Goal: Obtain resource: Download file/media

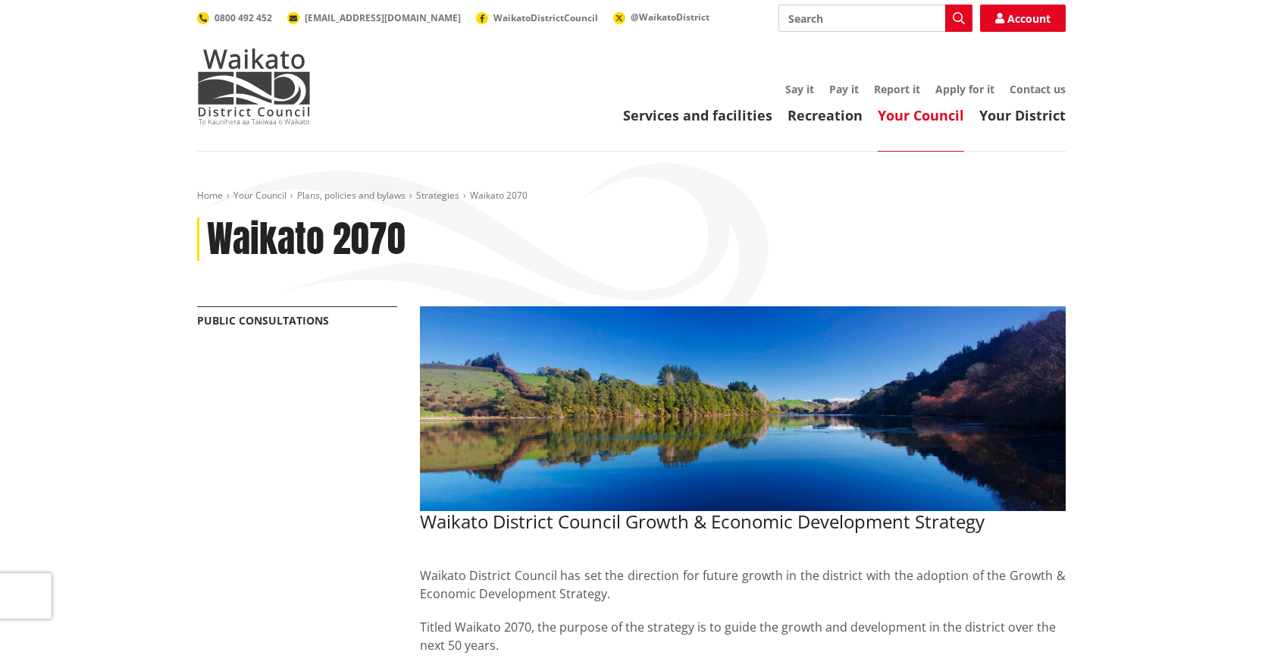
scroll to position [533, 0]
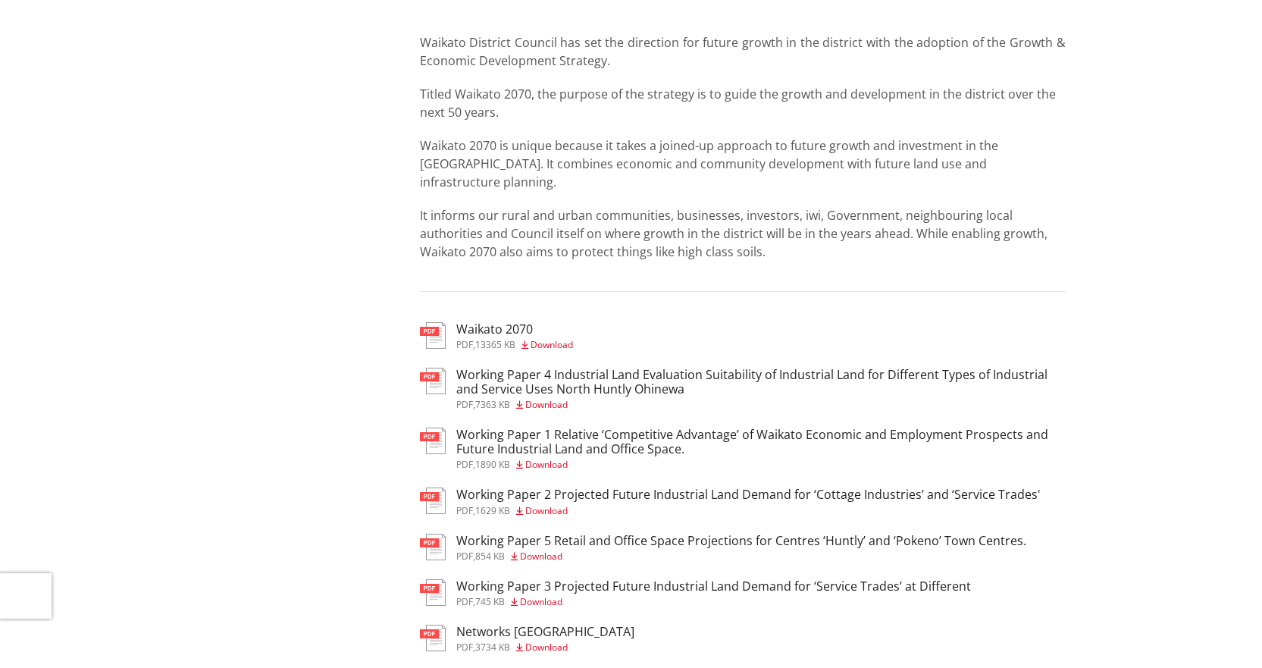
drag, startPoint x: 208, startPoint y: 309, endPoint x: 243, endPoint y: 322, distance: 38.2
click at [212, 307] on div "More from this section Public consultations Waikato District Council Growth & E…" at bounding box center [632, 518] width 892 height 1491
drag, startPoint x: 1033, startPoint y: 198, endPoint x: 1011, endPoint y: 210, distance: 25.8
click at [1033, 206] on p "It informs our rural and urban communities, businesses, investors, iwi, Governm…" at bounding box center [743, 233] width 646 height 55
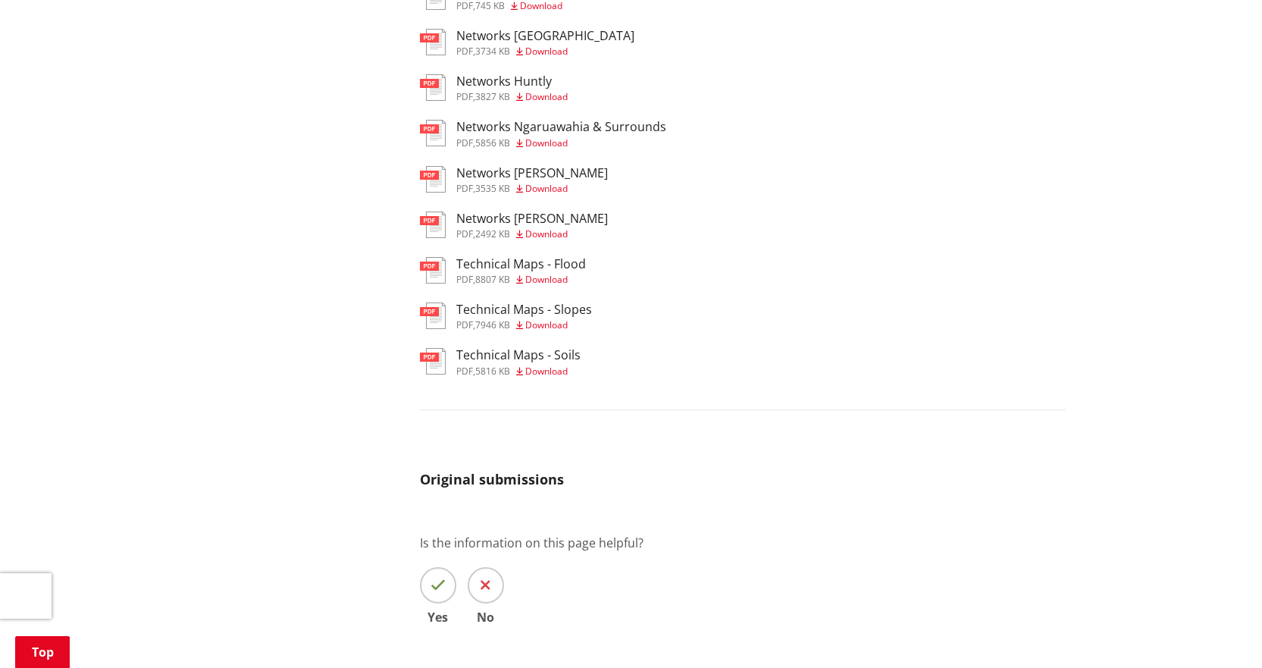
scroll to position [1137, 0]
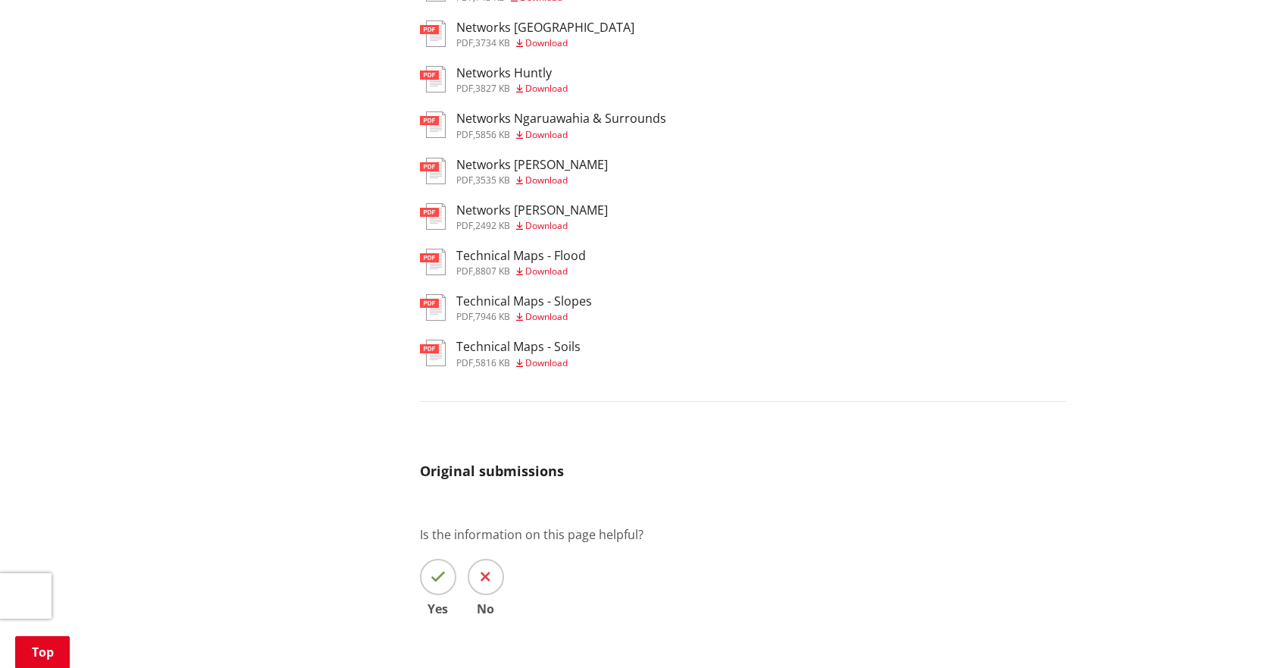
click at [879, 294] on div "pdf Technical Maps - Slopes pdf , 7946 KB Download" at bounding box center [743, 309] width 646 height 30
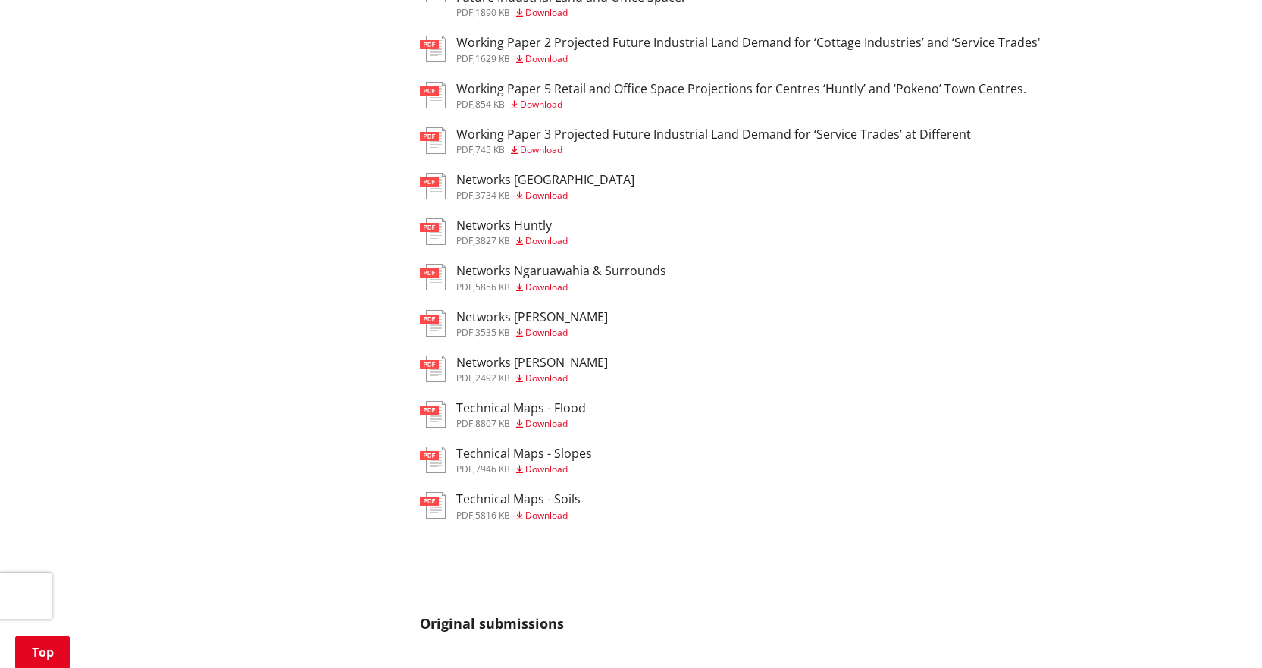
scroll to position [986, 0]
click at [546, 325] on span "Download" at bounding box center [546, 331] width 42 height 13
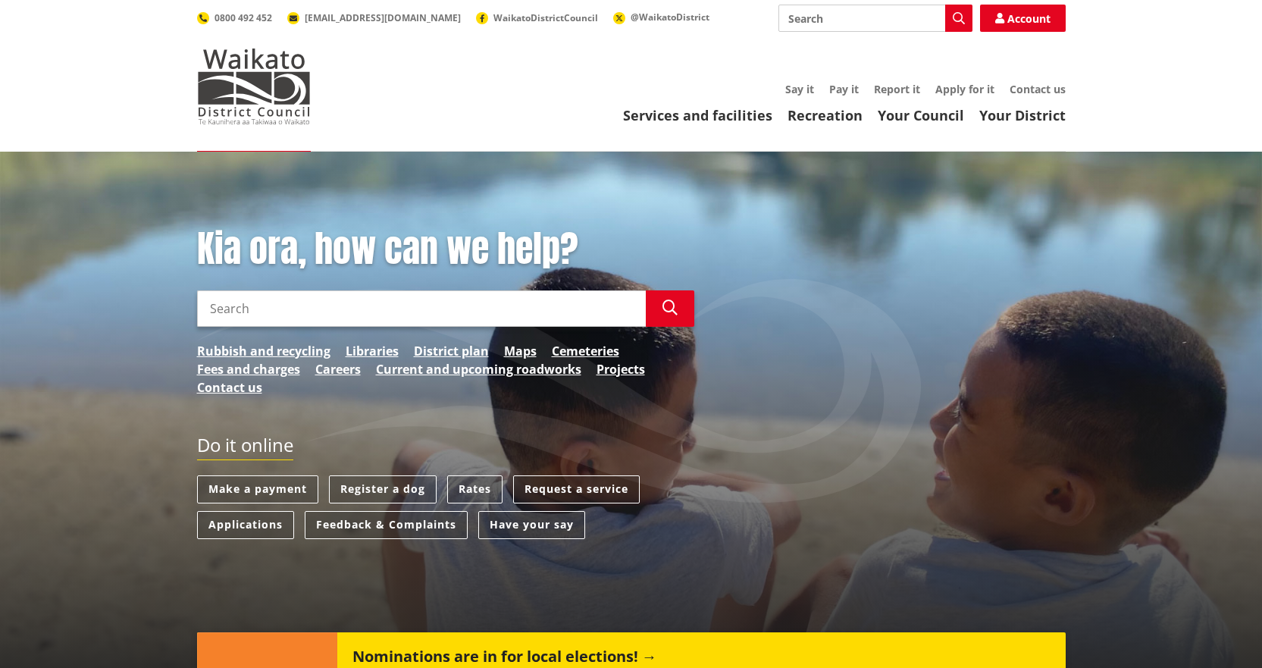
click at [858, 20] on input "Search" at bounding box center [876, 18] width 194 height 27
click at [953, 17] on icon "button" at bounding box center [959, 18] width 12 height 12
click at [793, 52] on div "Strategies" at bounding box center [875, 46] width 193 height 27
type input "Strategies"
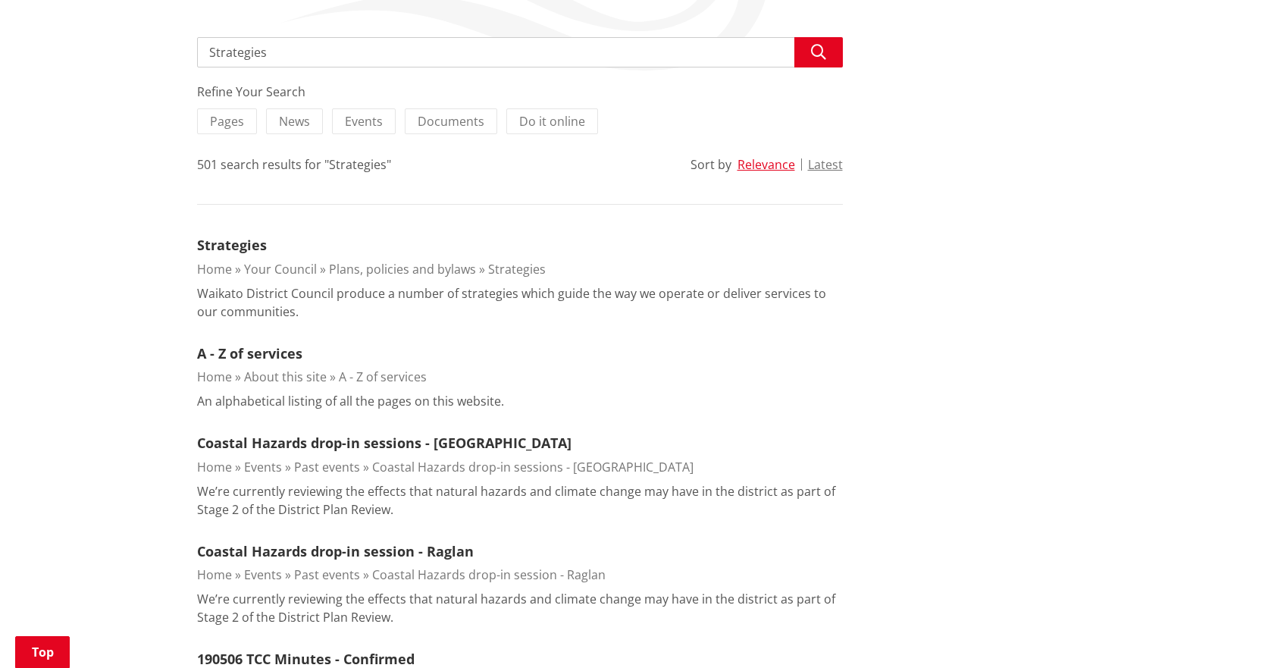
scroll to position [303, 0]
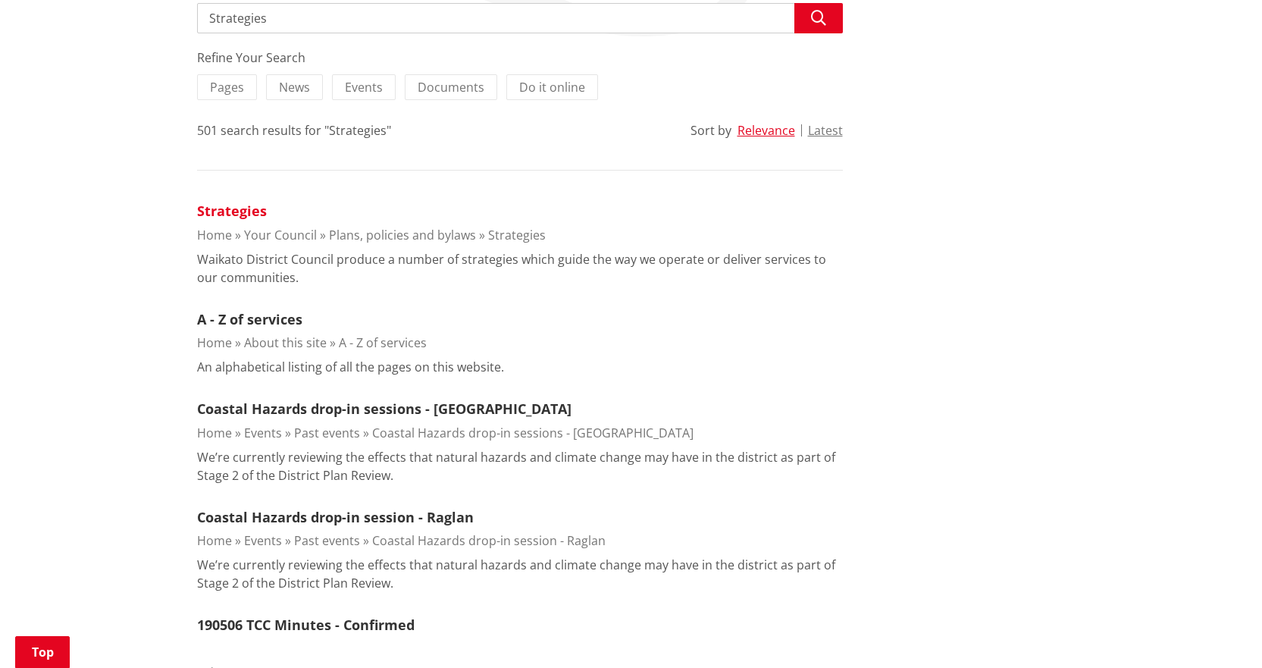
click at [233, 213] on link "Strategies" at bounding box center [232, 211] width 70 height 18
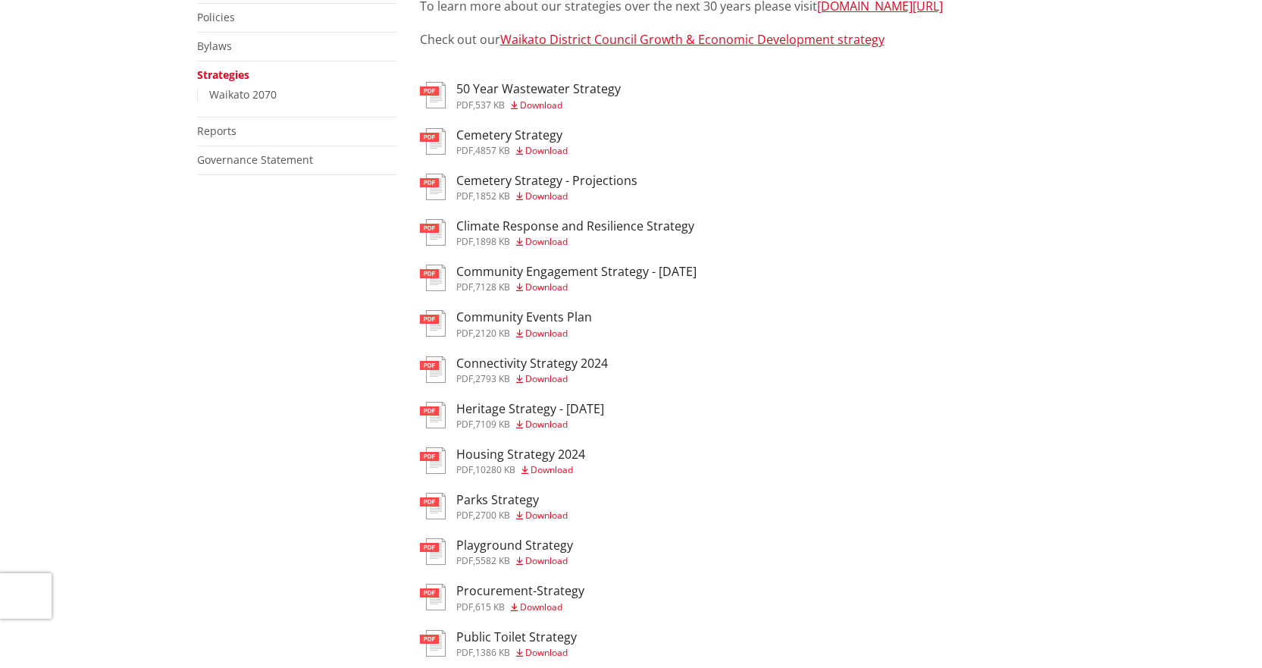
scroll to position [379, 0]
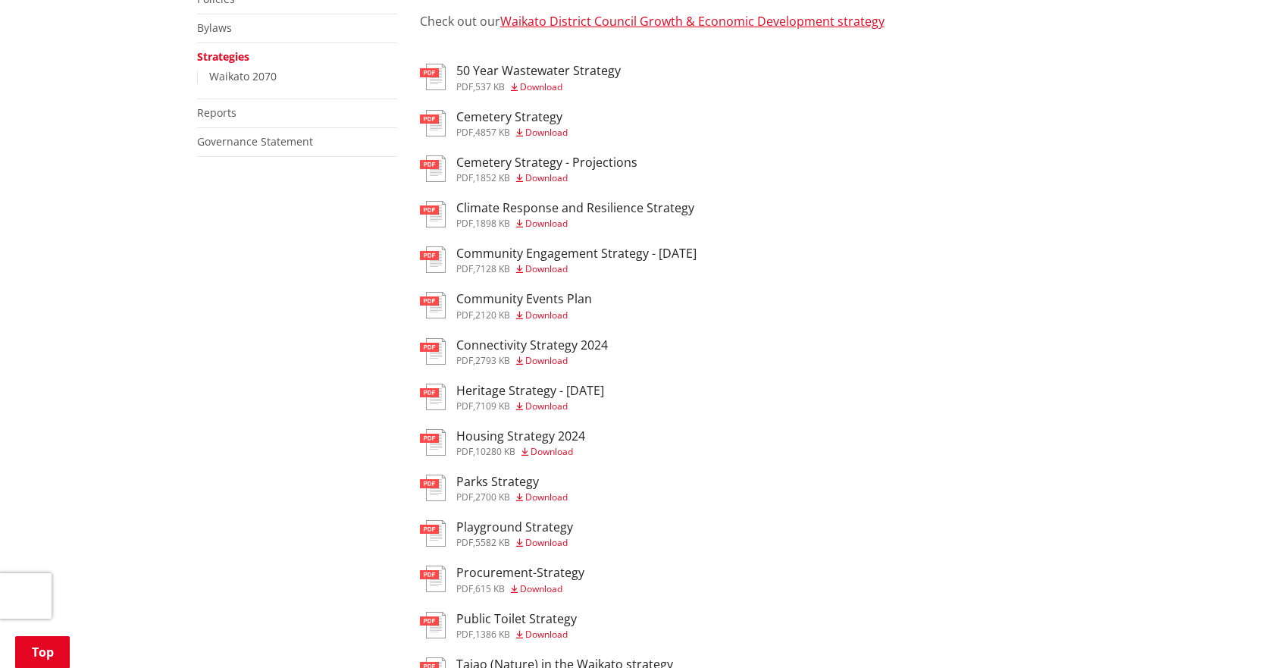
click at [543, 86] on span "Download" at bounding box center [541, 86] width 42 height 13
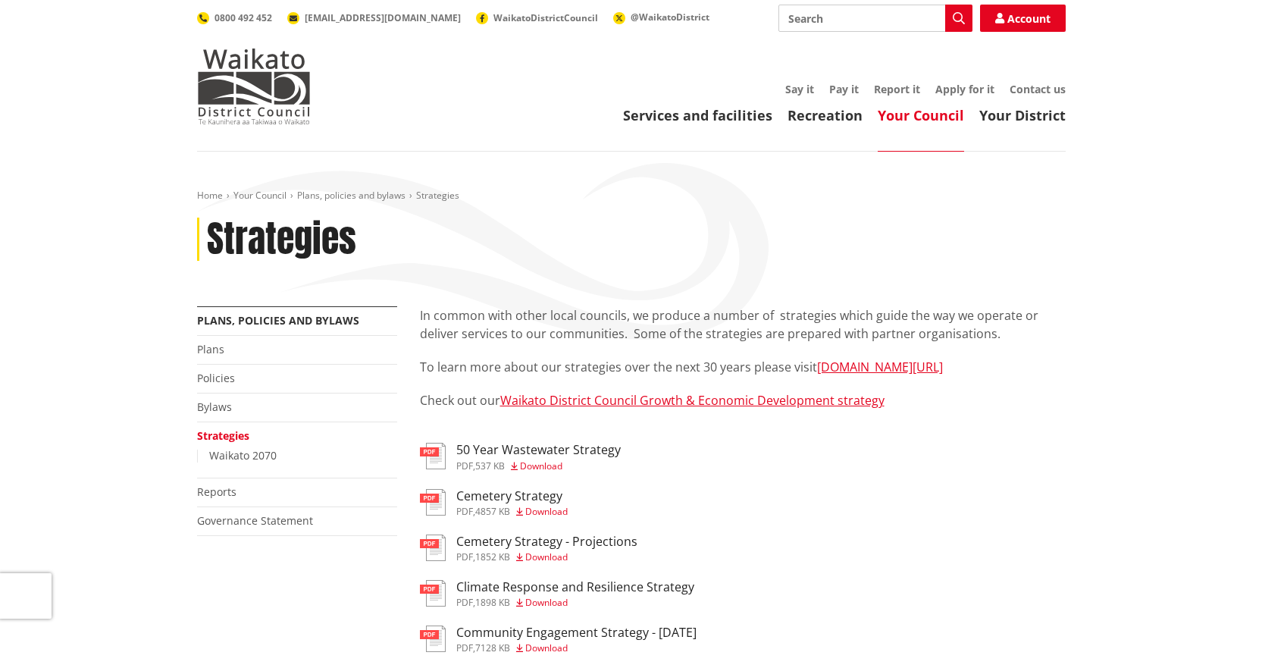
scroll to position [379, 0]
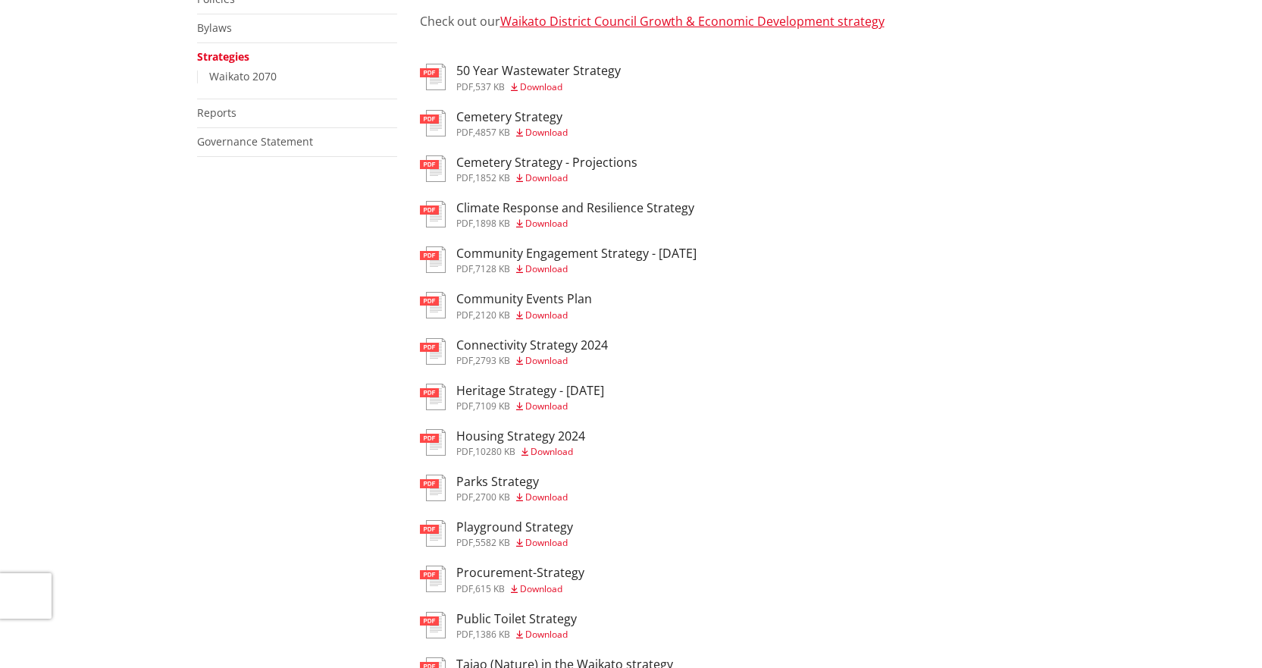
click at [504, 253] on h3 "Community Engagement Strategy - [DATE]" at bounding box center [576, 253] width 240 height 14
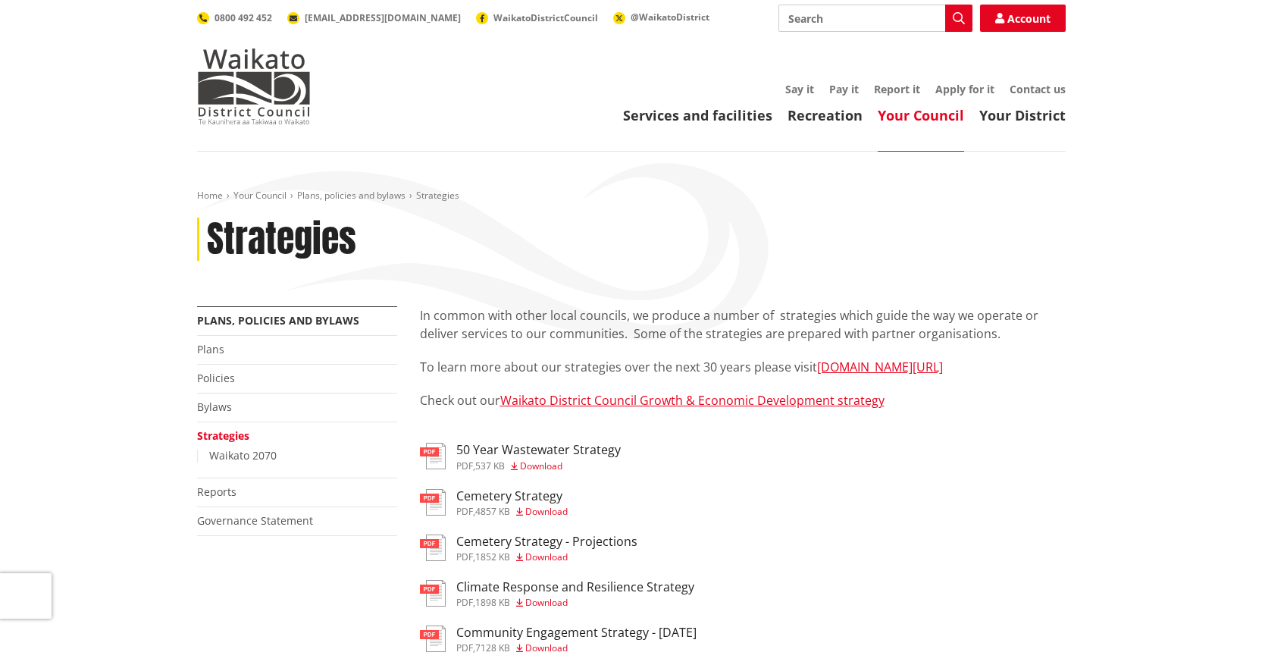
scroll to position [379, 0]
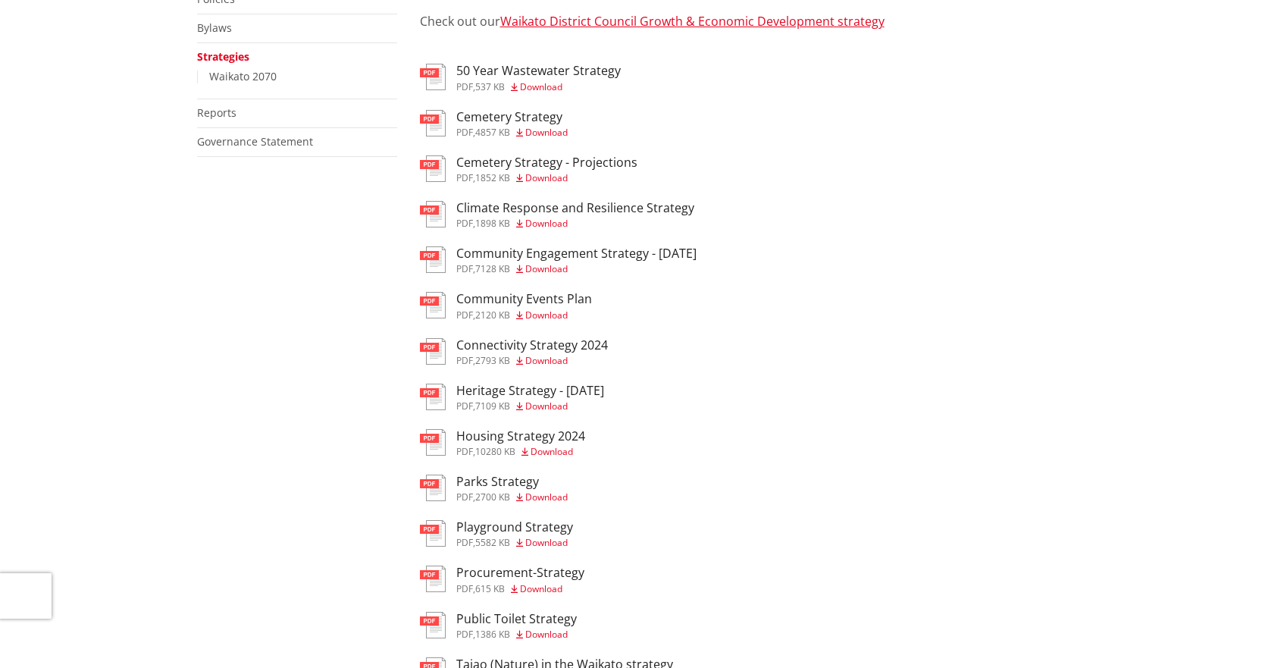
click at [483, 387] on h3 "Heritage Strategy - [DATE]" at bounding box center [530, 391] width 148 height 14
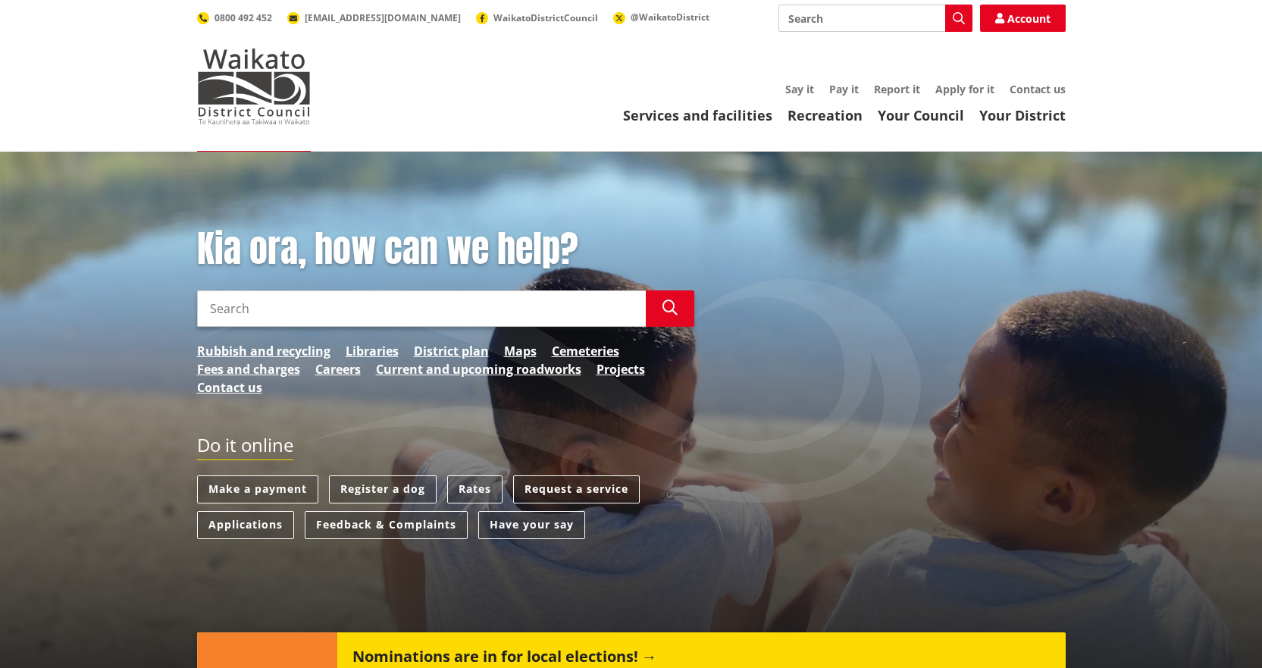
click at [898, 20] on input "Search" at bounding box center [876, 18] width 194 height 27
type input "strategies"
drag, startPoint x: 969, startPoint y: 13, endPoint x: 952, endPoint y: 22, distance: 19.0
click at [970, 13] on button "Search" at bounding box center [959, 18] width 27 height 27
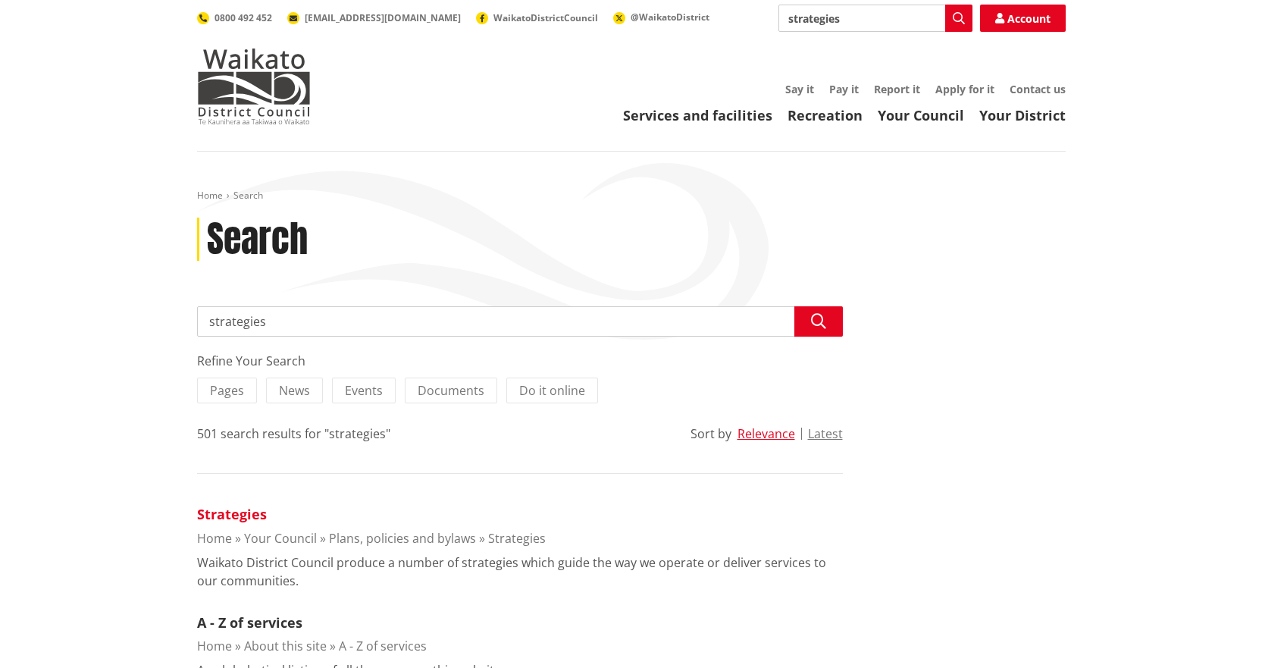
click at [252, 512] on link "Strategies" at bounding box center [232, 514] width 70 height 18
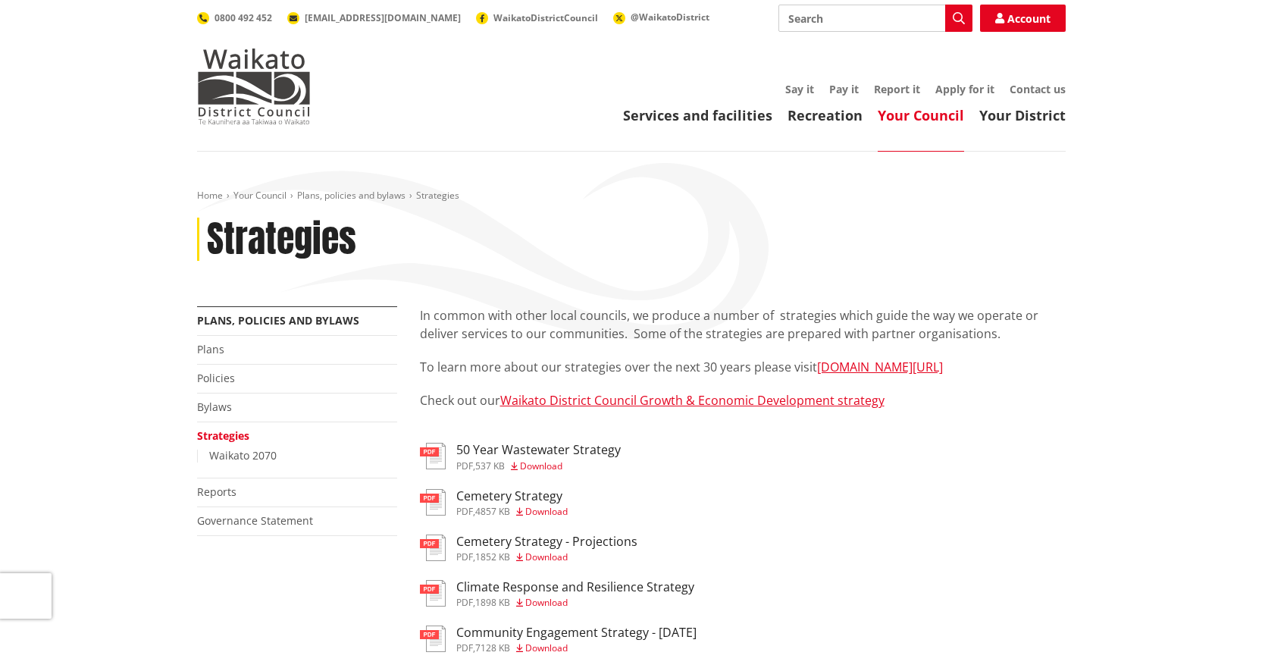
click at [1046, 499] on div "pdf Cemetery Strategy pdf , 4857 KB Download" at bounding box center [743, 504] width 646 height 30
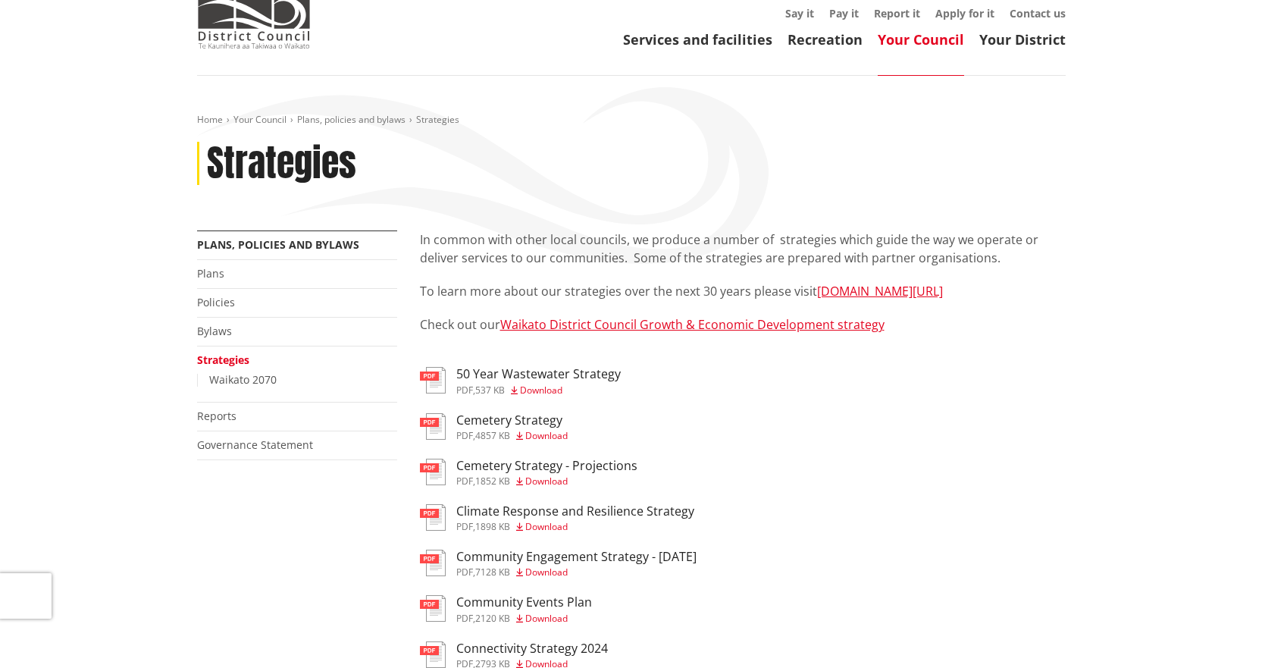
click at [538, 478] on span "Download" at bounding box center [546, 481] width 42 height 13
